Goal: Navigation & Orientation: Find specific page/section

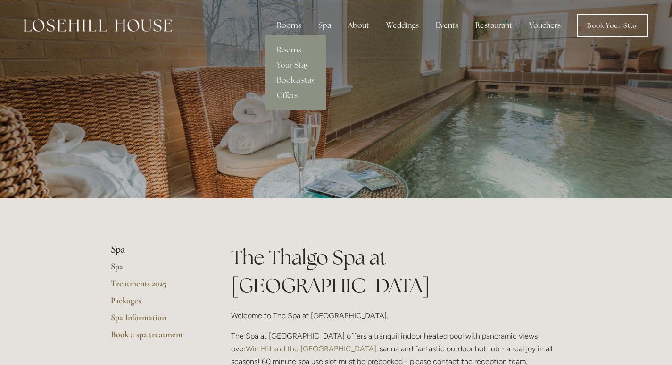
click at [294, 52] on link "Rooms" at bounding box center [296, 49] width 61 height 15
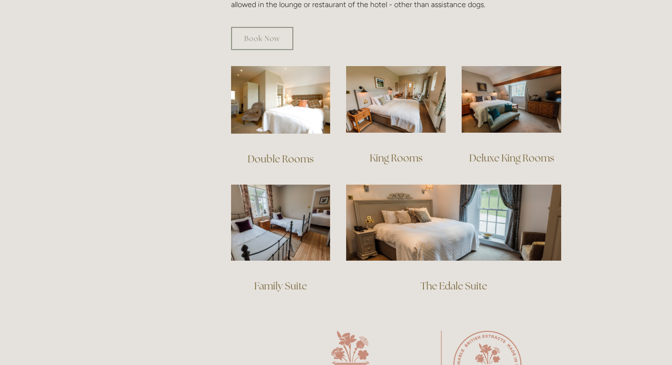
scroll to position [661, 0]
